Goal: Information Seeking & Learning: Learn about a topic

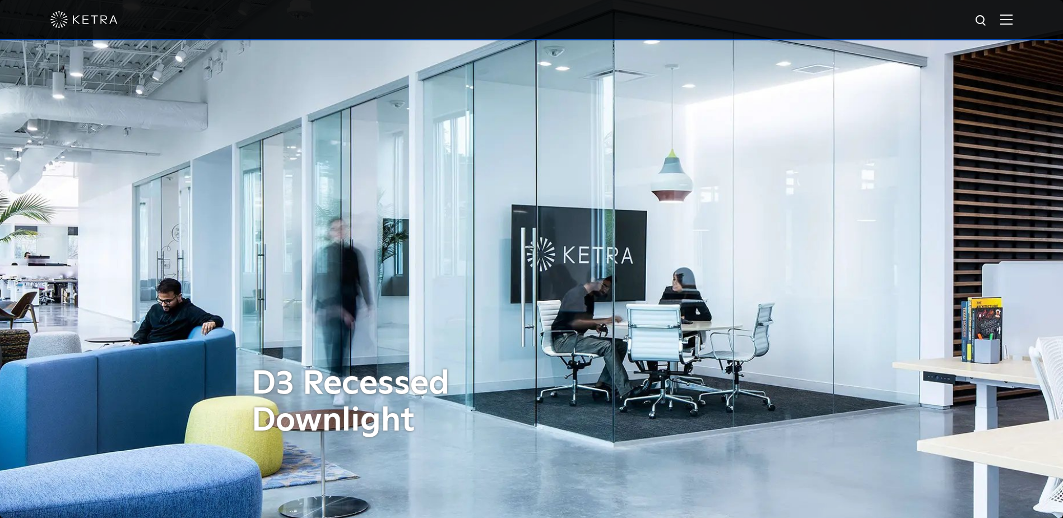
click at [1012, 26] on div at bounding box center [531, 19] width 962 height 39
click at [1012, 16] on img at bounding box center [1006, 19] width 12 height 11
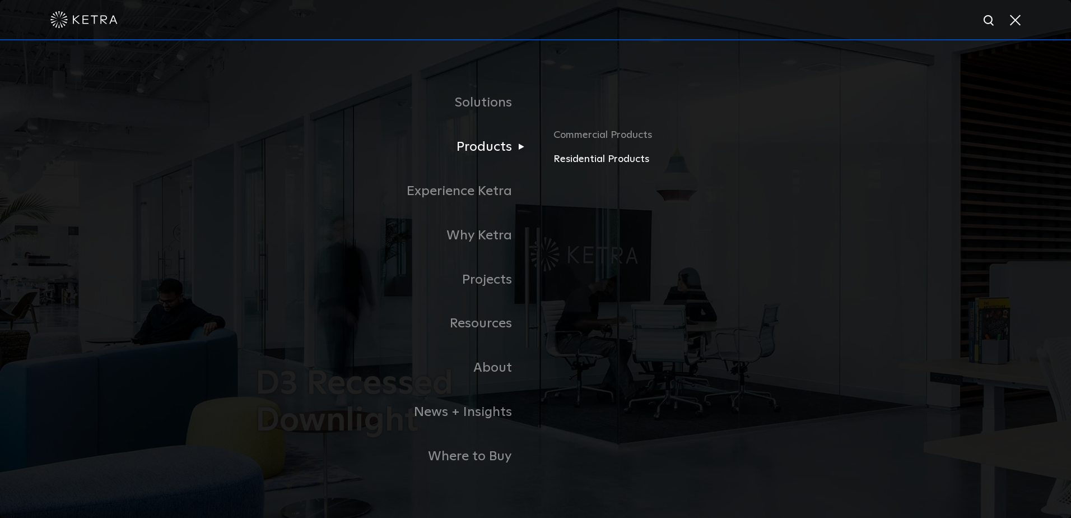
click at [587, 160] on link "Residential Products" at bounding box center [684, 159] width 262 height 16
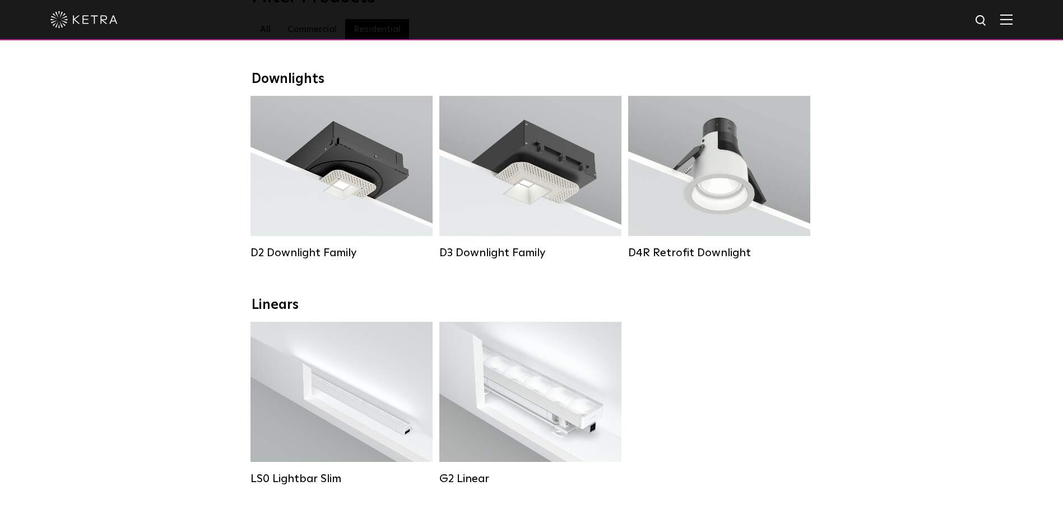
scroll to position [168, 0]
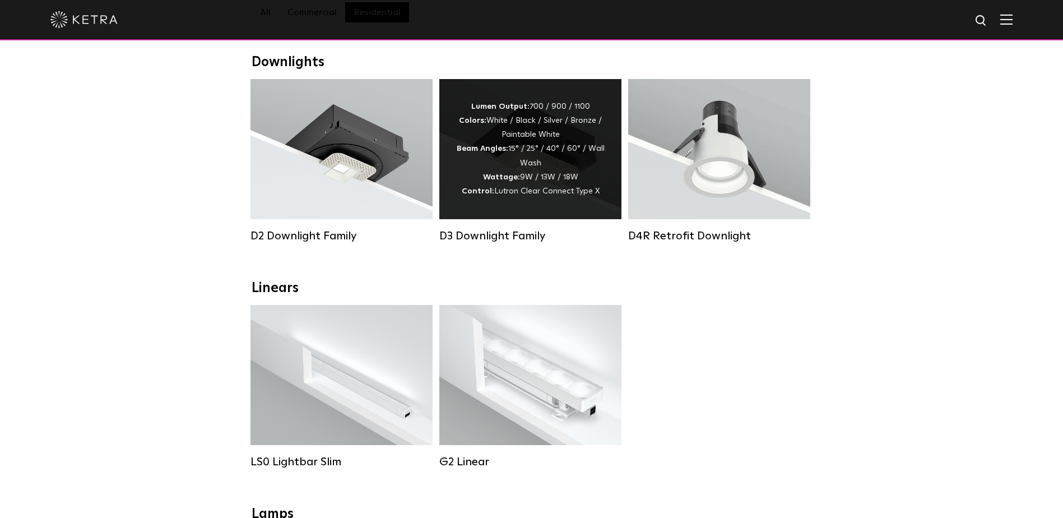
click at [592, 180] on div "Lumen Output: 700 / 900 / 1100 Colors: White / Black / Silver / Bronze / Painta…" at bounding box center [530, 149] width 148 height 99
